Goal: Find specific page/section: Find specific page/section

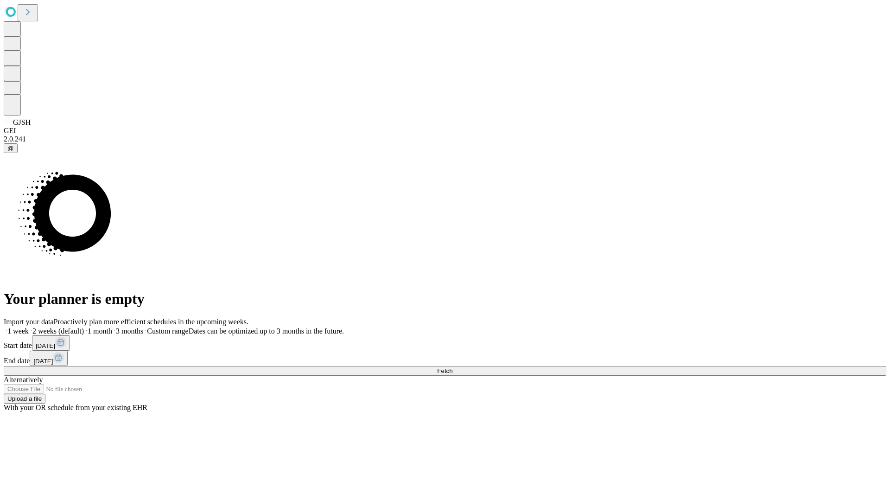
click at [453, 367] on span "Fetch" at bounding box center [444, 370] width 15 height 7
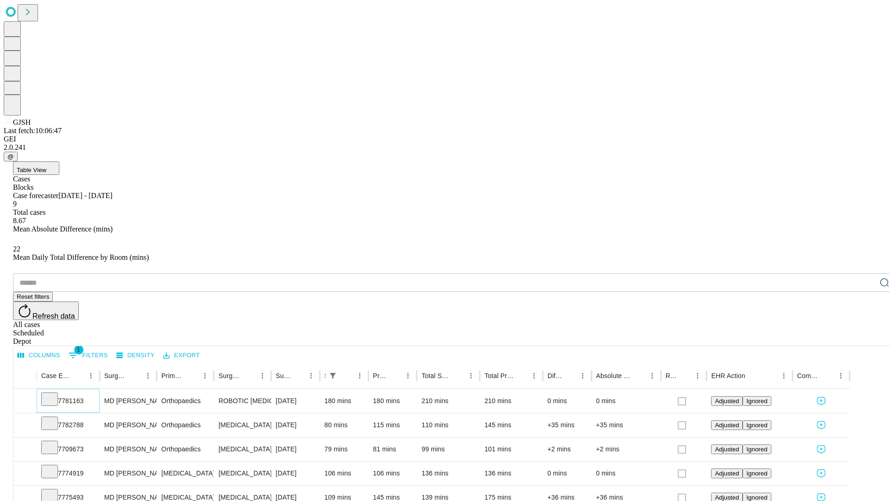
click at [54, 394] on icon at bounding box center [49, 398] width 9 height 9
